Goal: Information Seeking & Learning: Learn about a topic

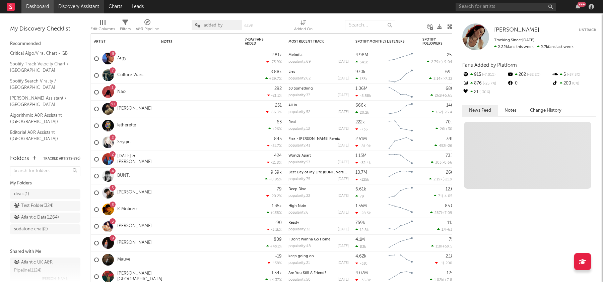
click at [84, 11] on link "Discovery Assistant" at bounding box center [79, 6] width 50 height 13
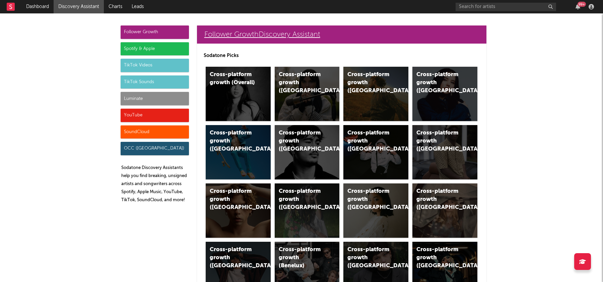
click at [286, 38] on link "Follower Growth Discovery Assistant" at bounding box center [341, 34] width 289 height 18
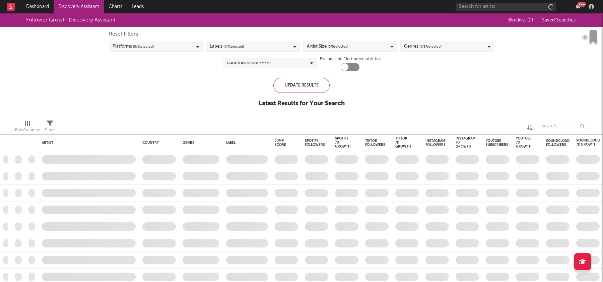
checkbox input "true"
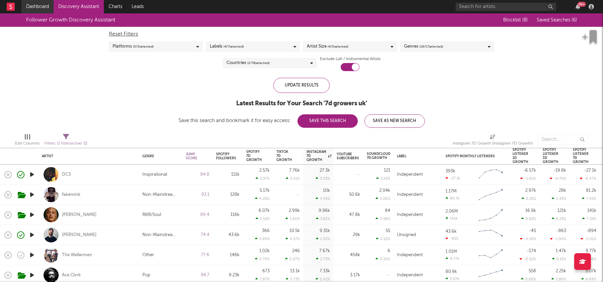
click at [47, 6] on link "Dashboard" at bounding box center [37, 6] width 32 height 13
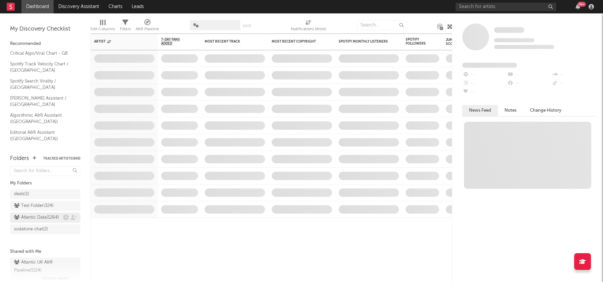
click at [51, 218] on div "Atlantic Data ( 1264 )" at bounding box center [36, 217] width 45 height 8
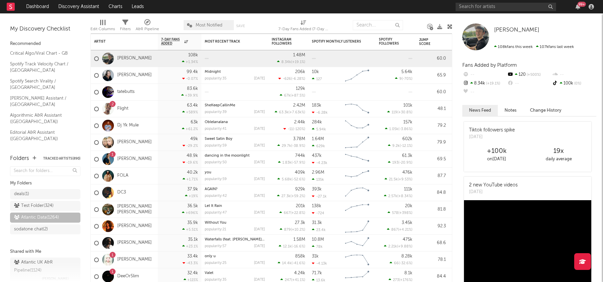
click at [216, 29] on span "Most Notified" at bounding box center [208, 25] width 50 height 10
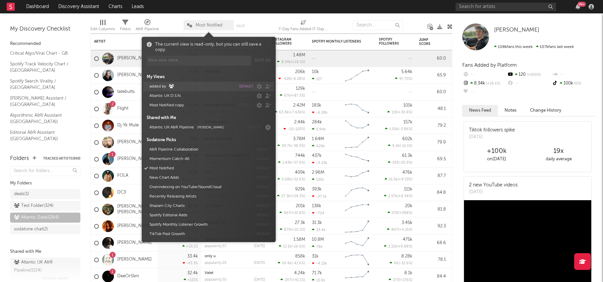
click at [164, 87] on button "added by" at bounding box center [191, 86] width 89 height 9
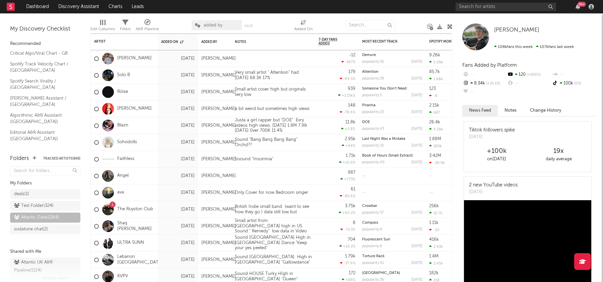
click at [269, 17] on div at bounding box center [278, 25] width 22 height 17
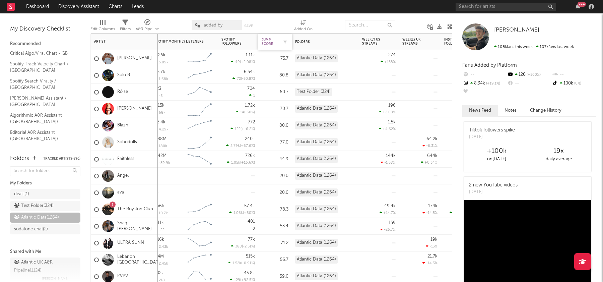
click at [268, 42] on div "Jump Score" at bounding box center [269, 42] width 17 height 8
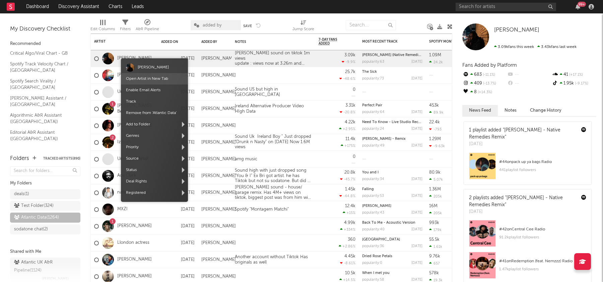
click at [154, 74] on span "Open Artist in New Tab" at bounding box center [154, 78] width 67 height 11
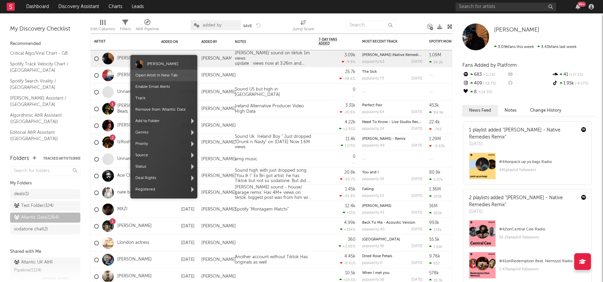
click at [162, 76] on link "Open Artist in New Tab" at bounding box center [156, 75] width 42 height 4
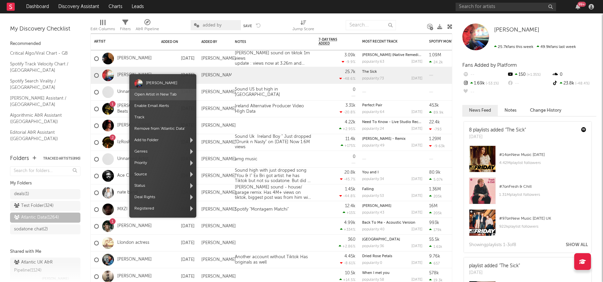
click at [153, 93] on link "Open Artist in New Tab" at bounding box center [155, 94] width 42 height 4
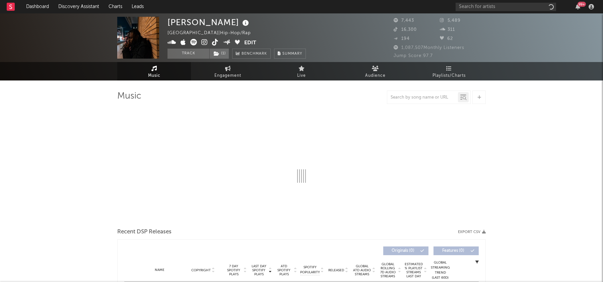
select select "1w"
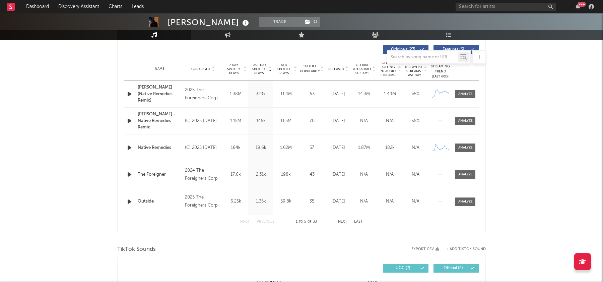
scroll to position [250, 0]
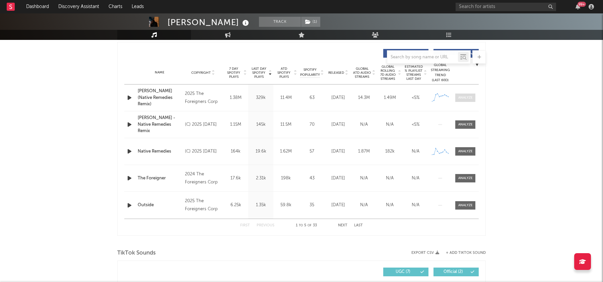
click at [471, 98] on div at bounding box center [465, 97] width 14 height 5
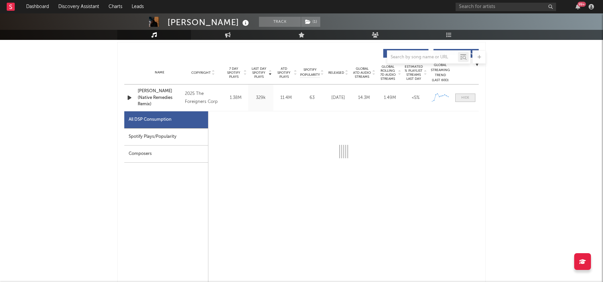
select select "1w"
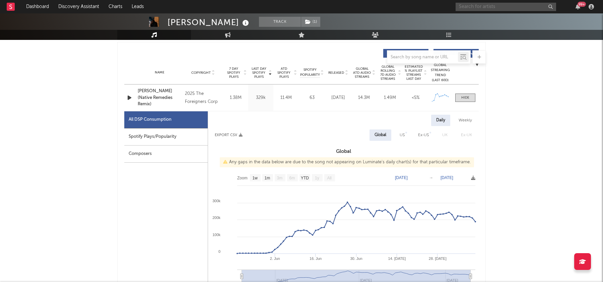
click at [476, 8] on input "text" at bounding box center [505, 7] width 100 height 8
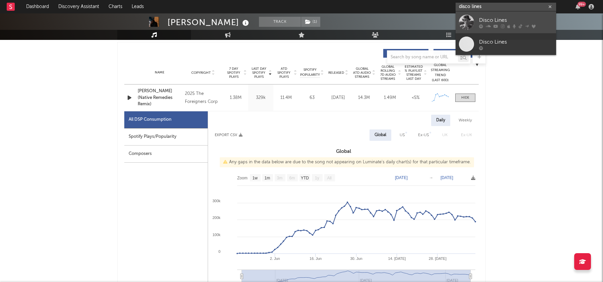
type input "disco lines"
click at [512, 21] on div "Disco Lines" at bounding box center [516, 20] width 74 height 8
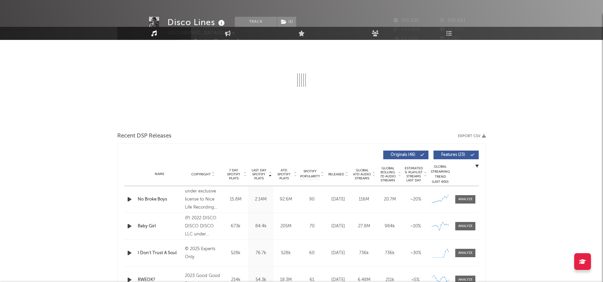
select select "6m"
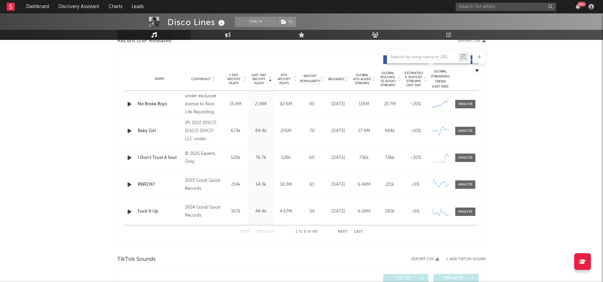
scroll to position [243, 0]
click at [467, 103] on div at bounding box center [465, 104] width 14 height 5
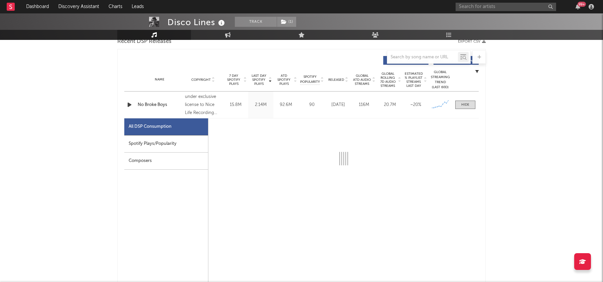
select select "1w"
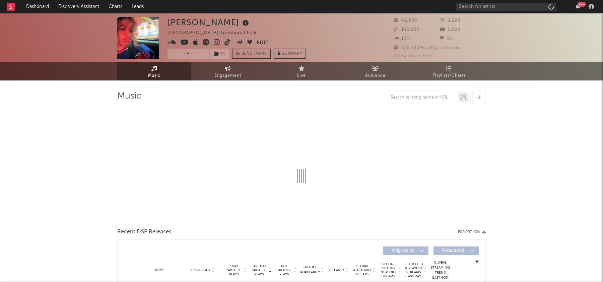
select select "1w"
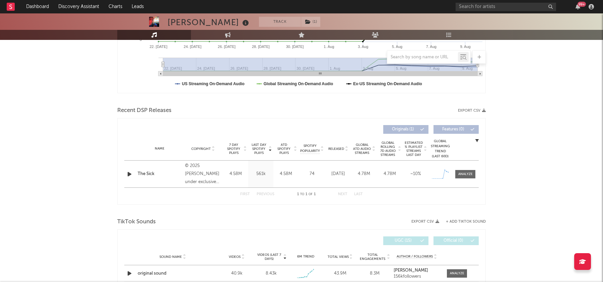
scroll to position [186, 0]
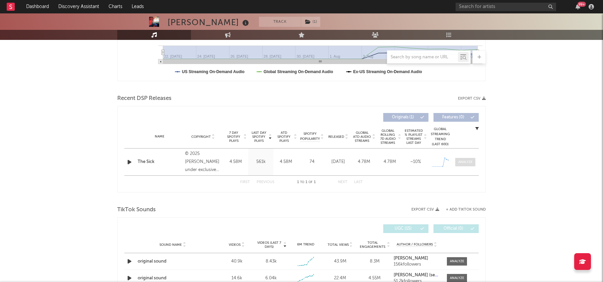
click at [462, 163] on div at bounding box center [465, 161] width 14 height 5
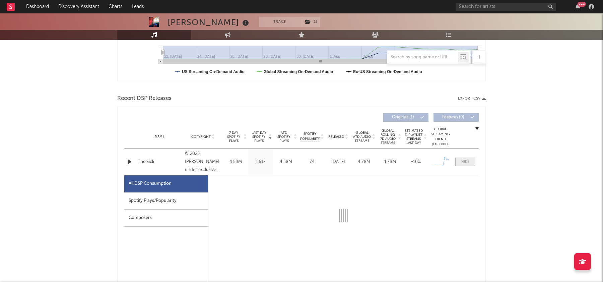
select select "1w"
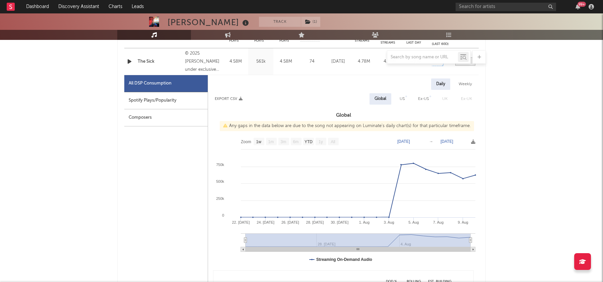
scroll to position [287, 0]
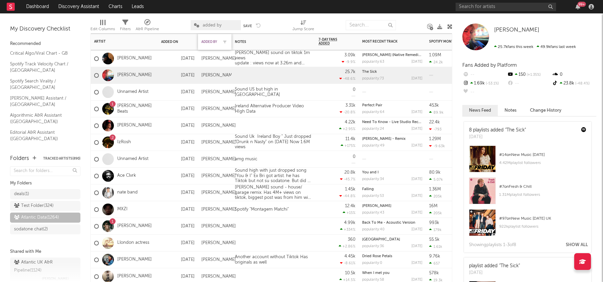
click at [210, 41] on div "Added By" at bounding box center [209, 42] width 17 height 4
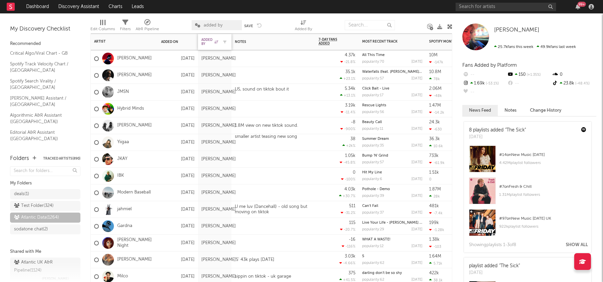
click at [210, 41] on div "Added By" at bounding box center [209, 42] width 17 height 8
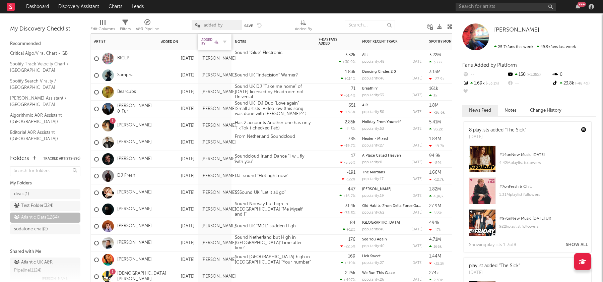
click at [210, 41] on div "Added By" at bounding box center [209, 42] width 17 height 8
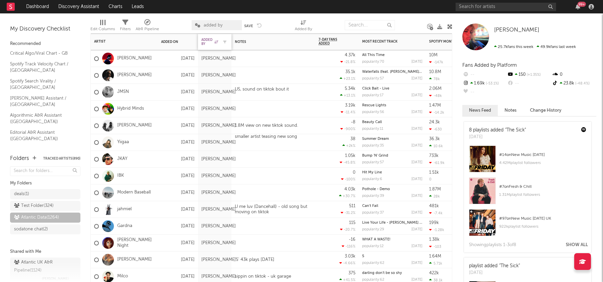
click at [210, 41] on div "Added By" at bounding box center [209, 42] width 17 height 8
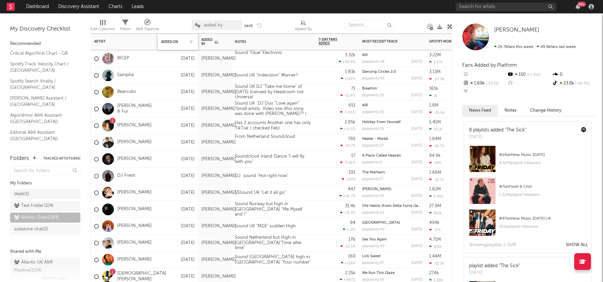
click at [173, 41] on div "Added On" at bounding box center [172, 42] width 23 height 4
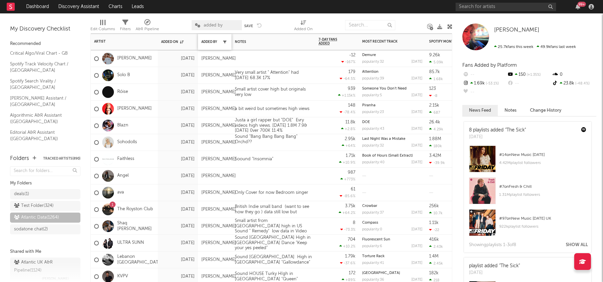
click at [226, 42] on icon "button" at bounding box center [224, 41] width 3 height 3
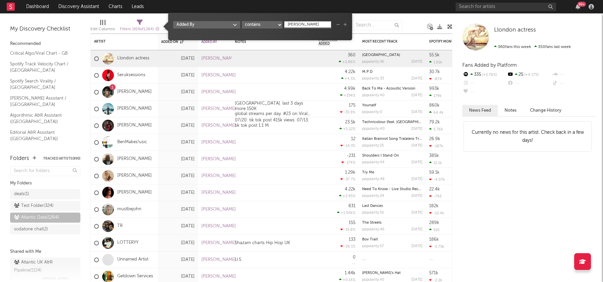
type input "francesco"
click at [387, 12] on nav "Dashboard Discovery Assistant Charts Leads 99 +" at bounding box center [301, 6] width 603 height 13
